Goal: Information Seeking & Learning: Learn about a topic

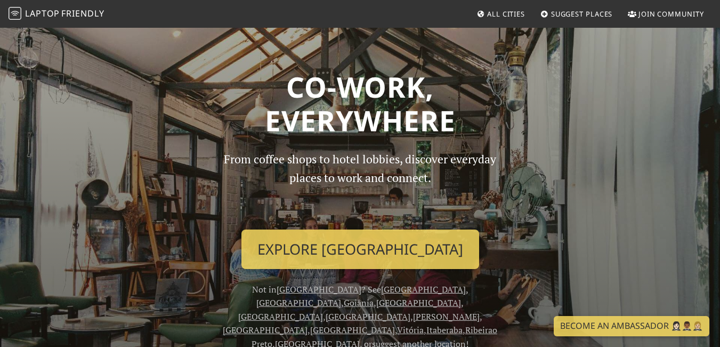
click at [499, 10] on span "All Cities" at bounding box center [506, 14] width 38 height 10
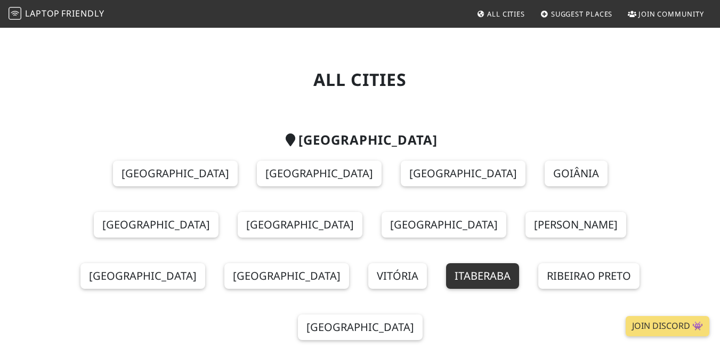
click at [519, 263] on link "Itaberaba" at bounding box center [482, 276] width 73 height 26
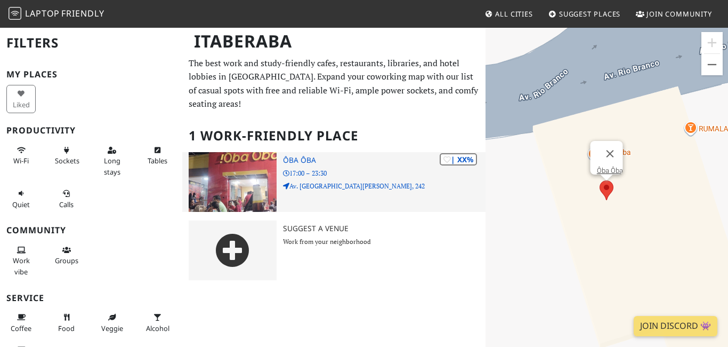
click at [272, 180] on img at bounding box center [233, 182] width 88 height 60
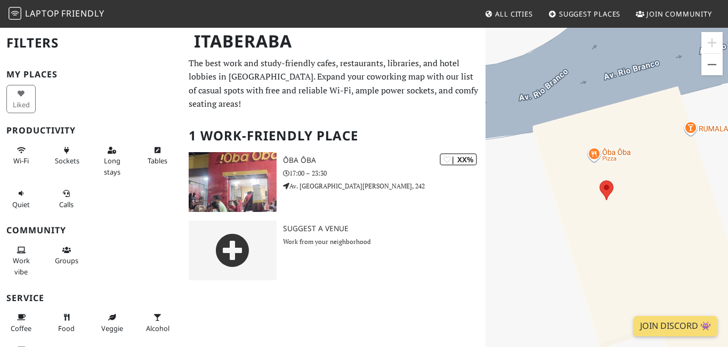
click at [94, 13] on span "Friendly" at bounding box center [82, 13] width 43 height 12
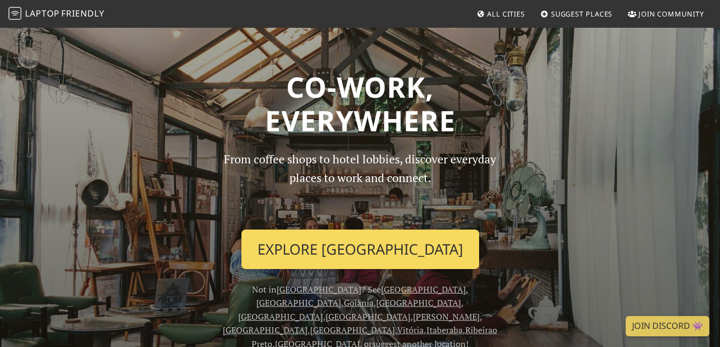
click at [332, 261] on link "Explore São Paulo" at bounding box center [360, 248] width 238 height 39
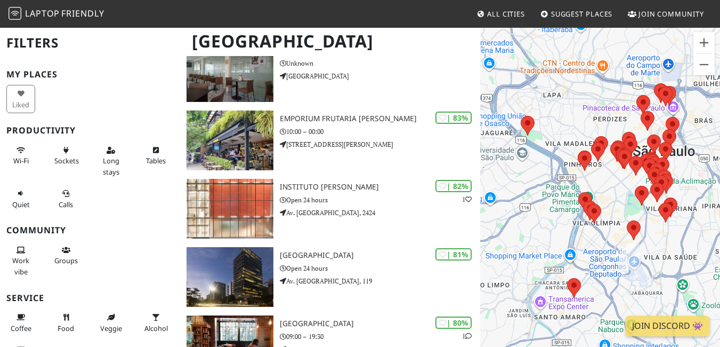
scroll to position [519, 0]
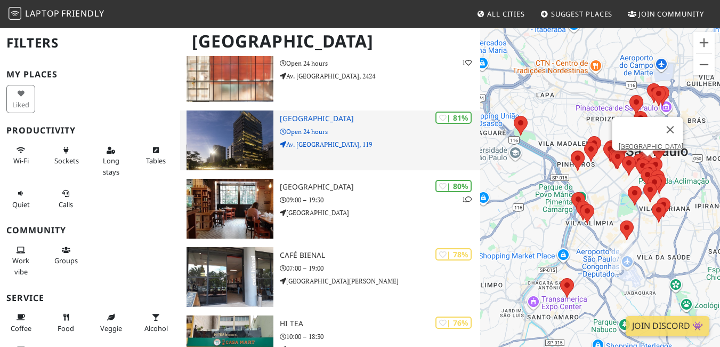
click at [351, 119] on h3 "[GEOGRAPHIC_DATA]" at bounding box center [380, 118] width 200 height 9
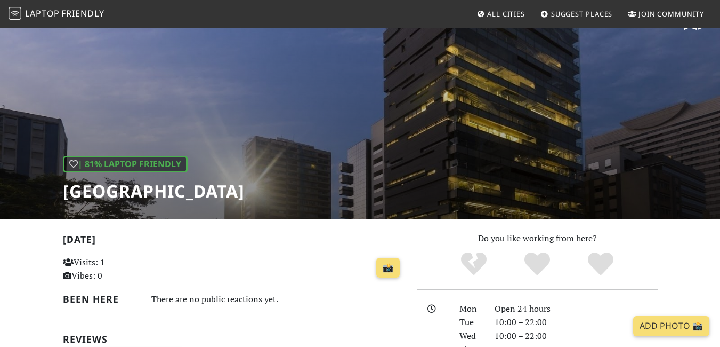
scroll to position [12, 0]
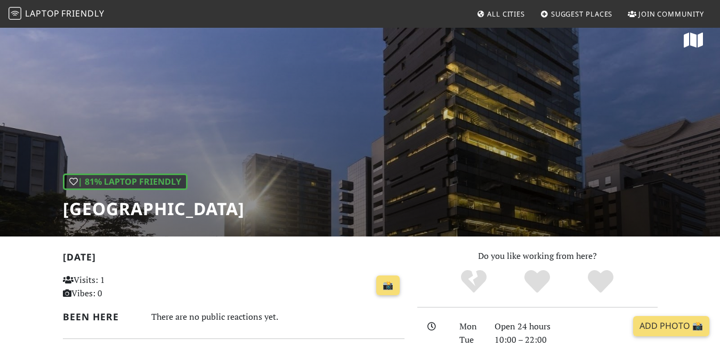
click at [70, 20] on link "Laptop Friendly" at bounding box center [57, 14] width 96 height 19
